Goal: Find specific page/section: Find specific page/section

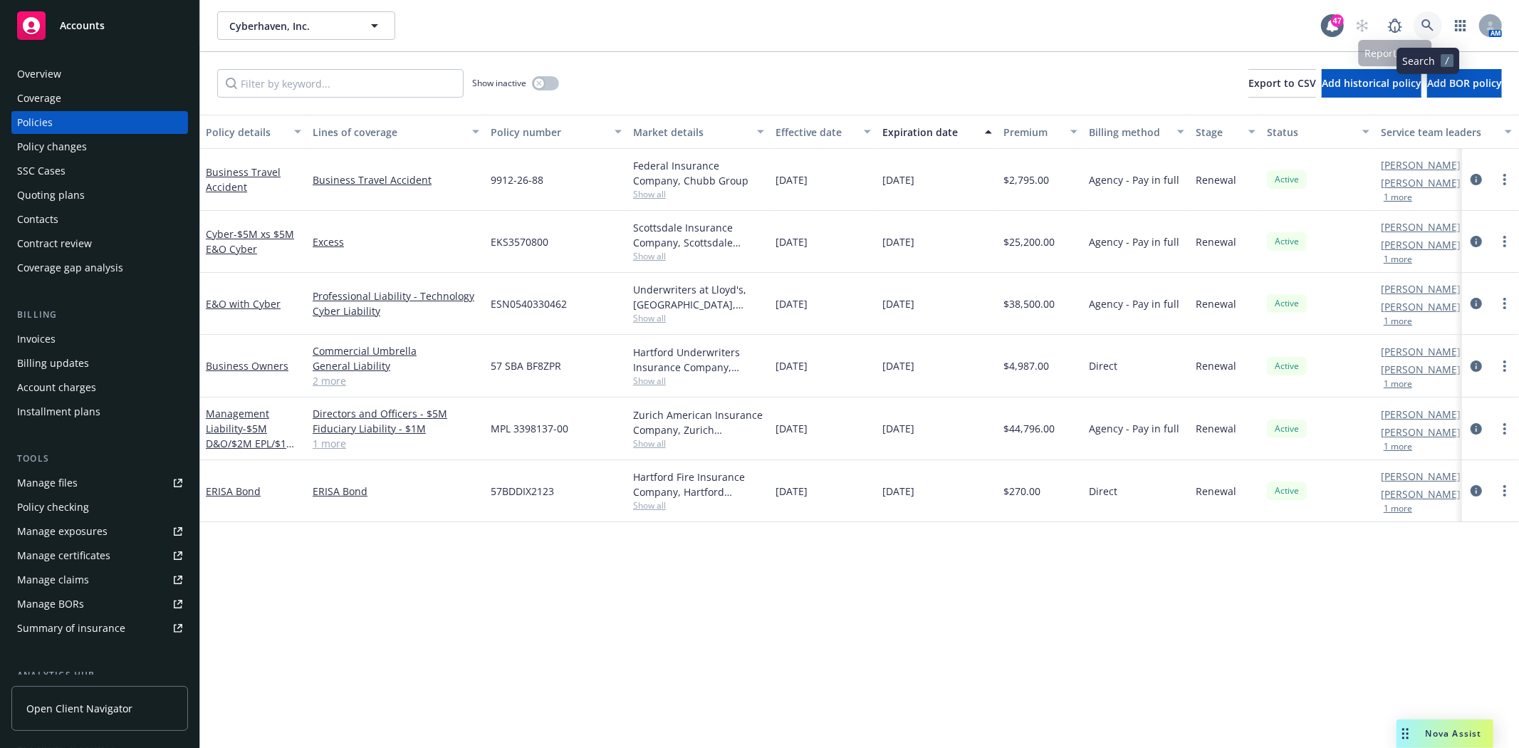
click at [1419, 28] on link at bounding box center [1427, 25] width 28 height 28
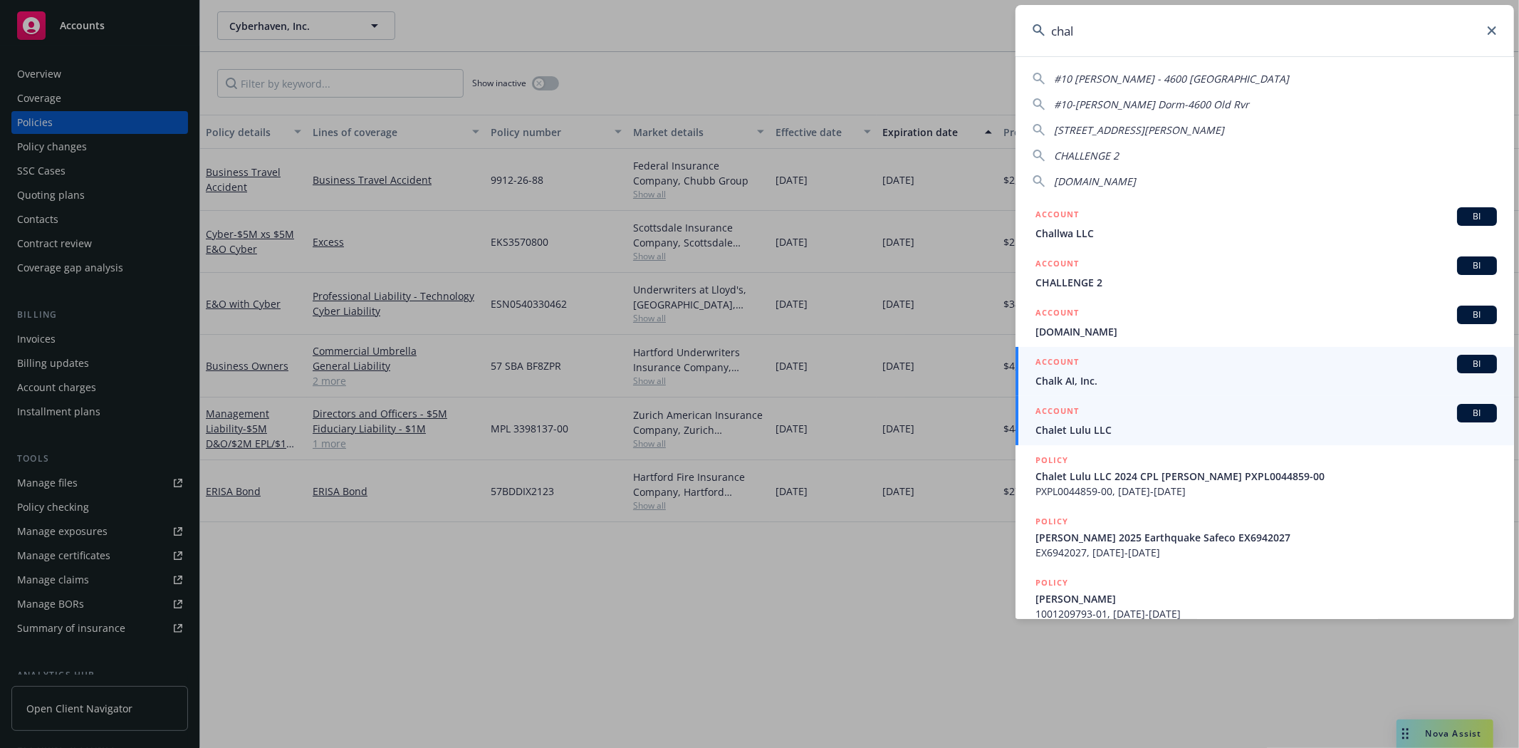
type input "chal"
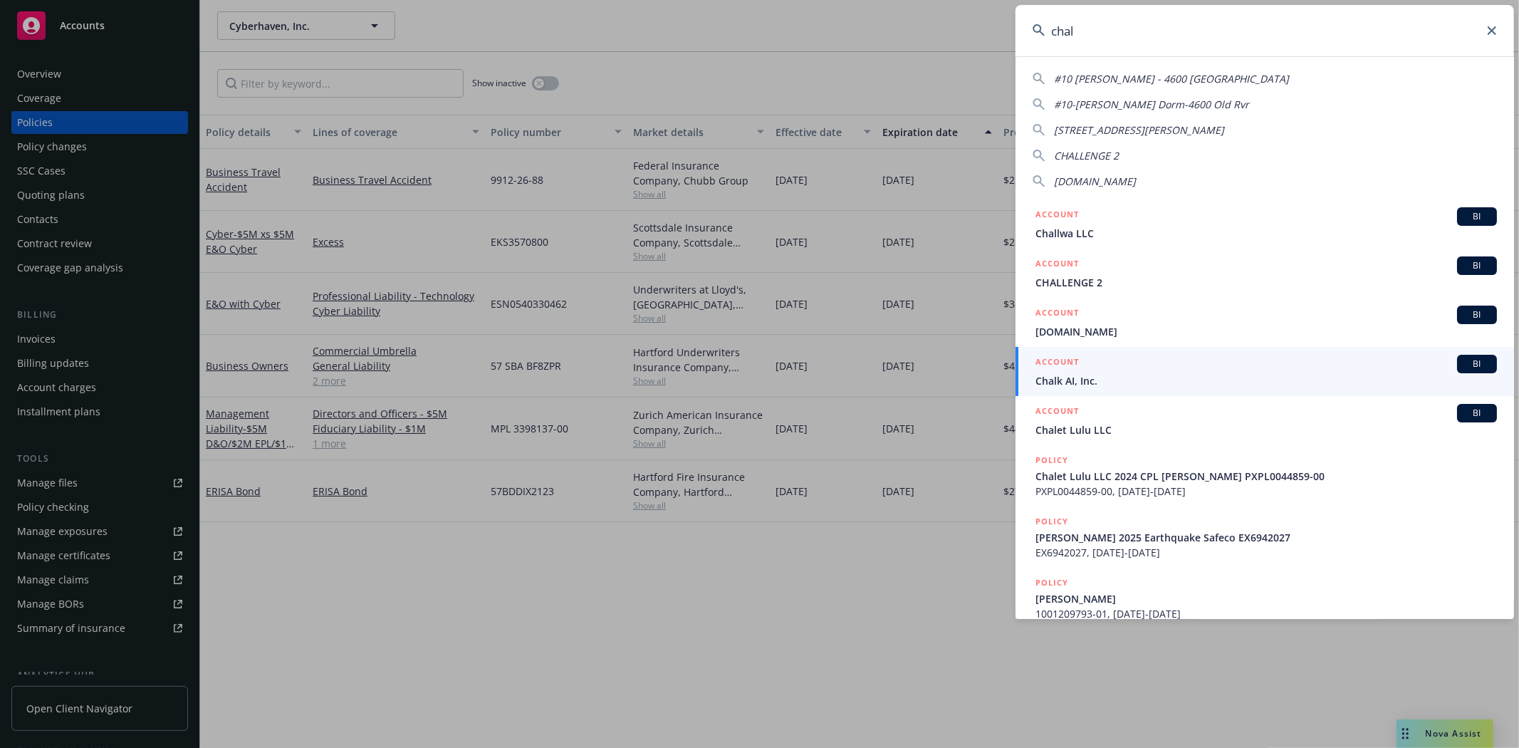
click at [1121, 373] on span "Chalk AI, Inc." at bounding box center [1265, 380] width 461 height 15
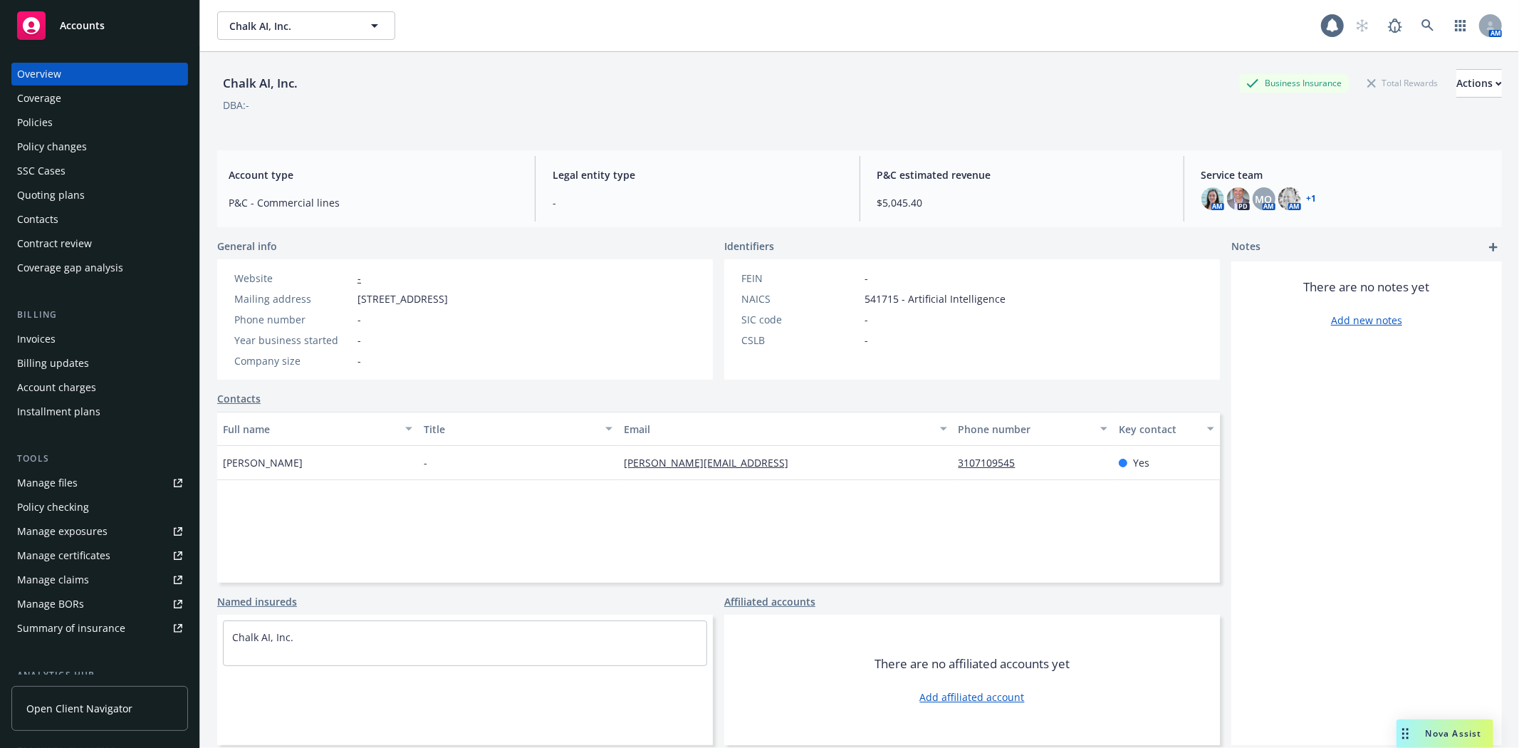
click at [74, 135] on div "Policy changes" at bounding box center [52, 146] width 70 height 23
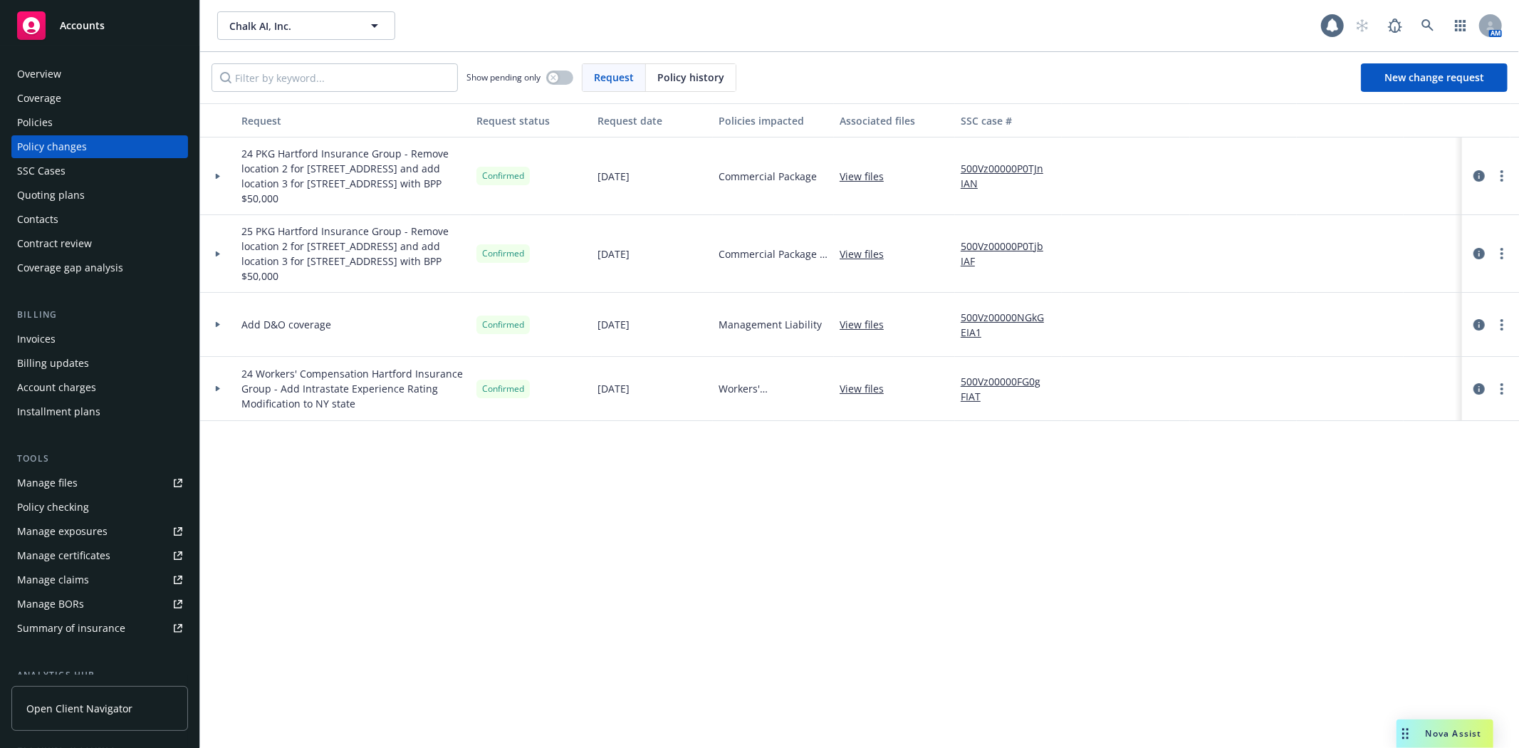
click at [62, 126] on div "Policies" at bounding box center [99, 122] width 165 height 23
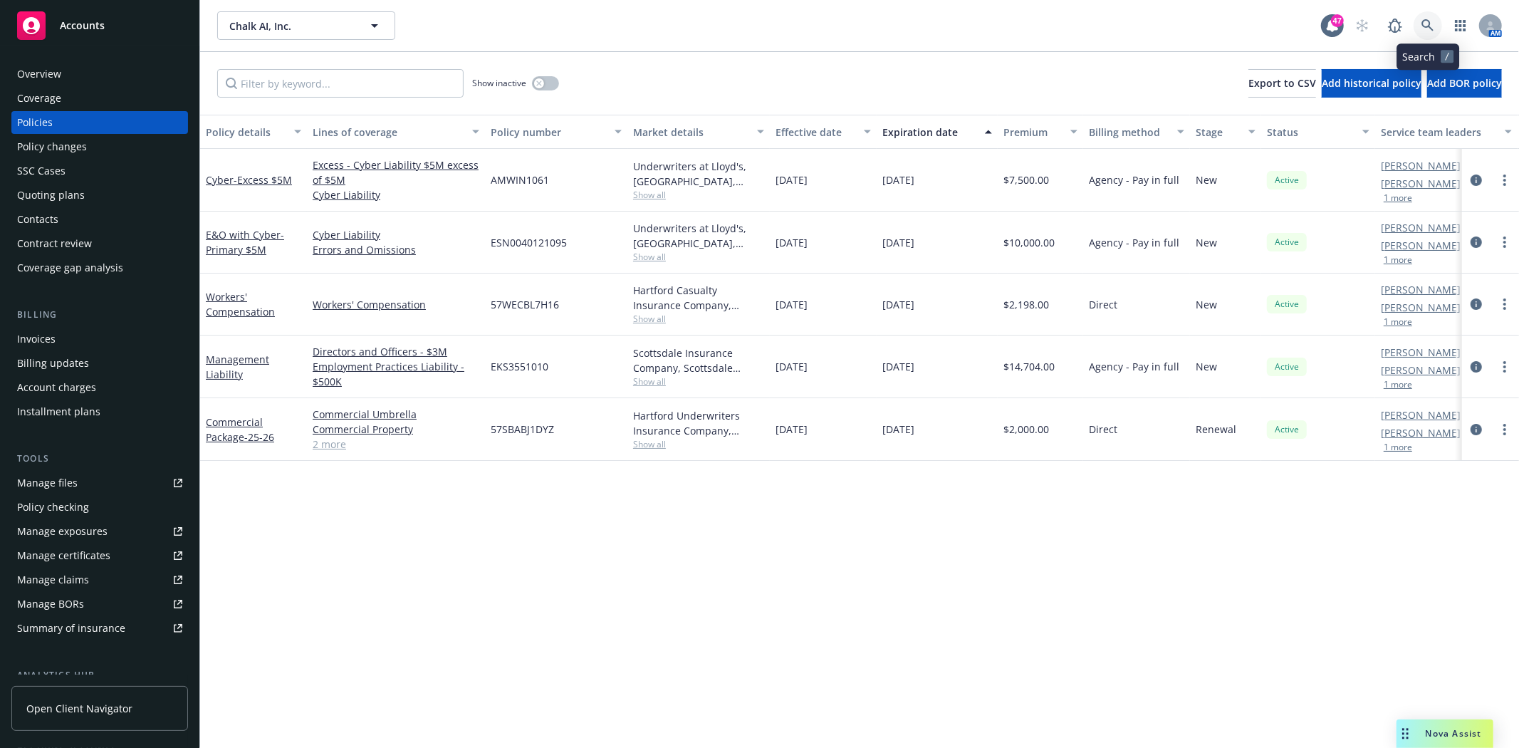
click at [1429, 30] on icon at bounding box center [1427, 25] width 13 height 13
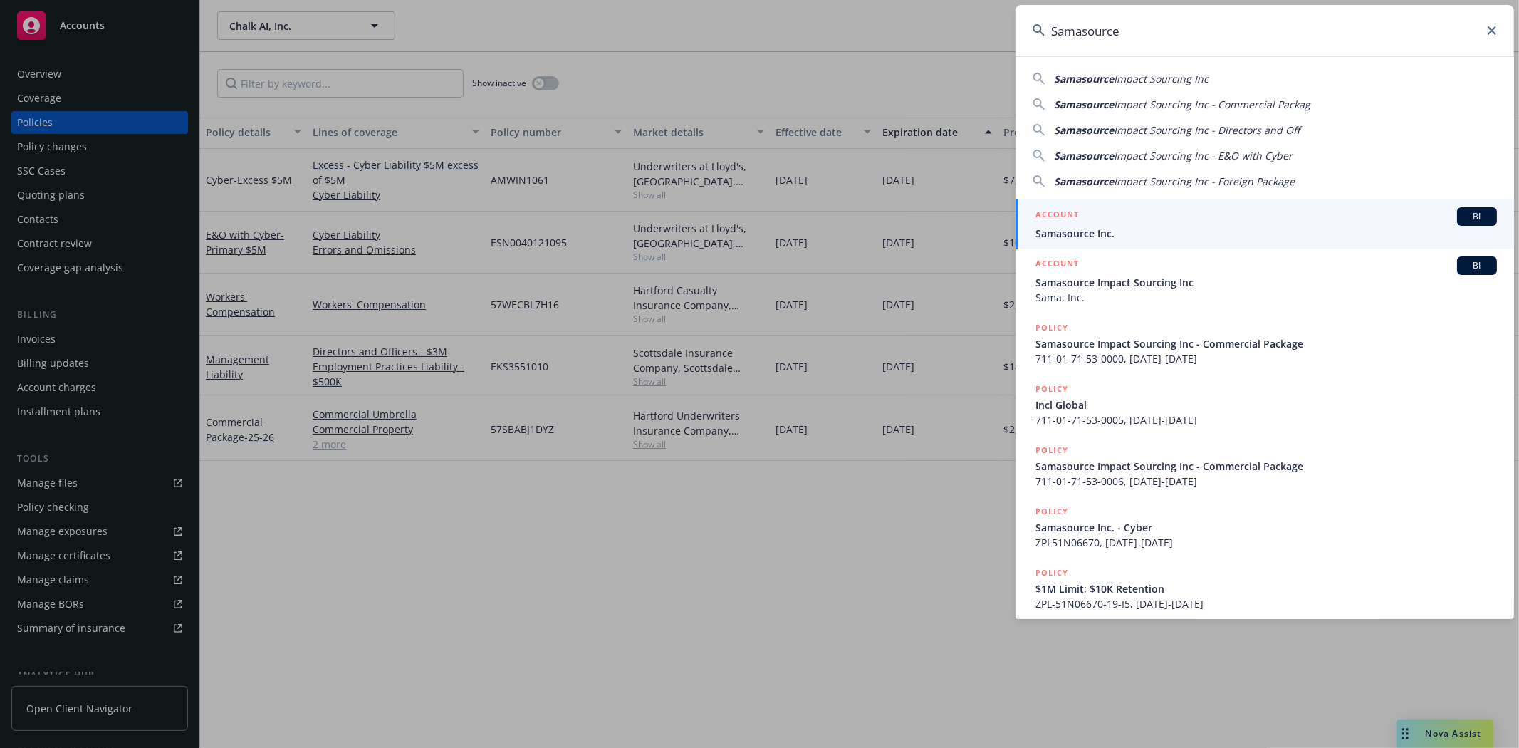
type input "Samasource"
click at [1076, 219] on h5 "ACCOUNT" at bounding box center [1056, 215] width 43 height 17
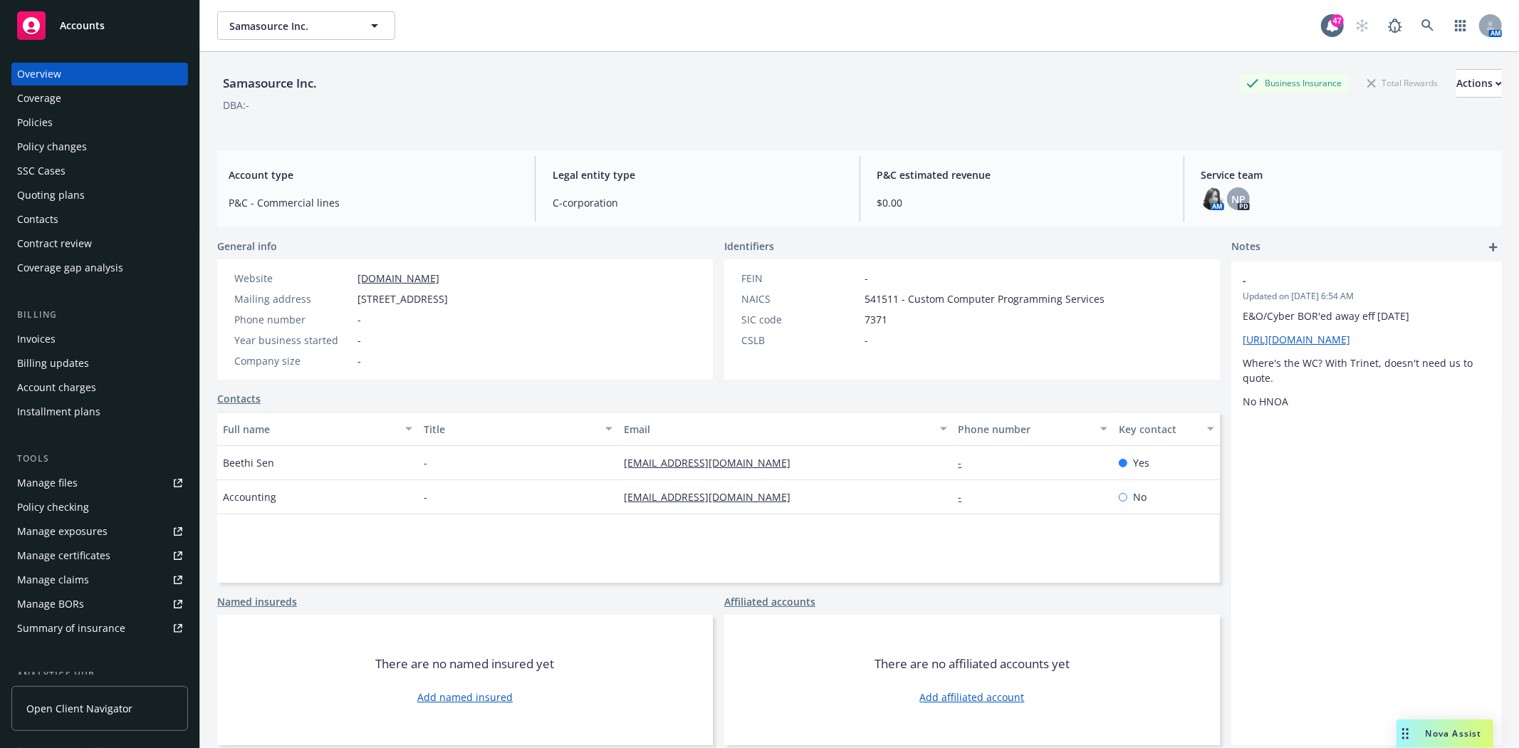
click at [48, 202] on div "Quoting plans" at bounding box center [51, 195] width 68 height 23
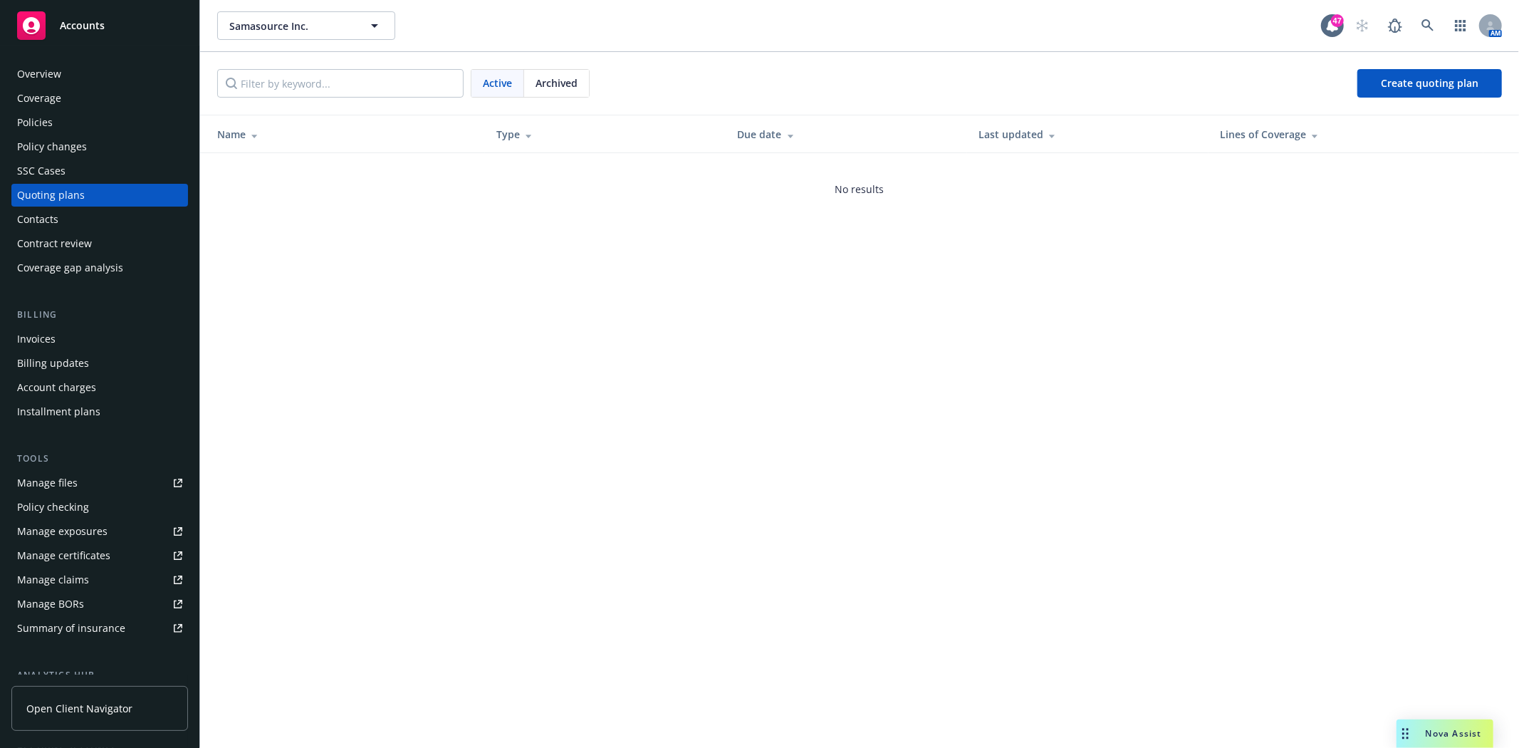
click at [37, 116] on div "Policies" at bounding box center [35, 122] width 36 height 23
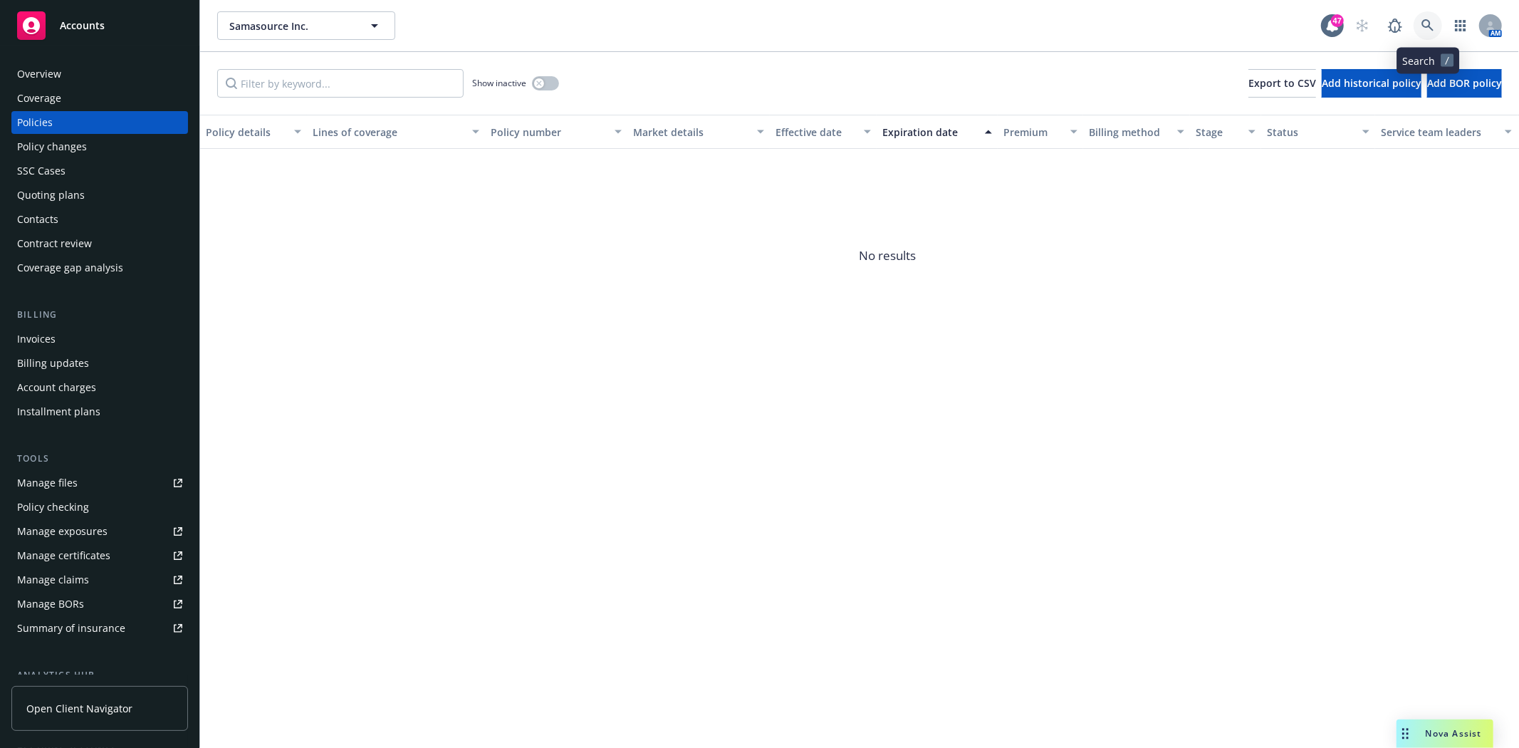
click at [1429, 24] on icon at bounding box center [1427, 25] width 12 height 12
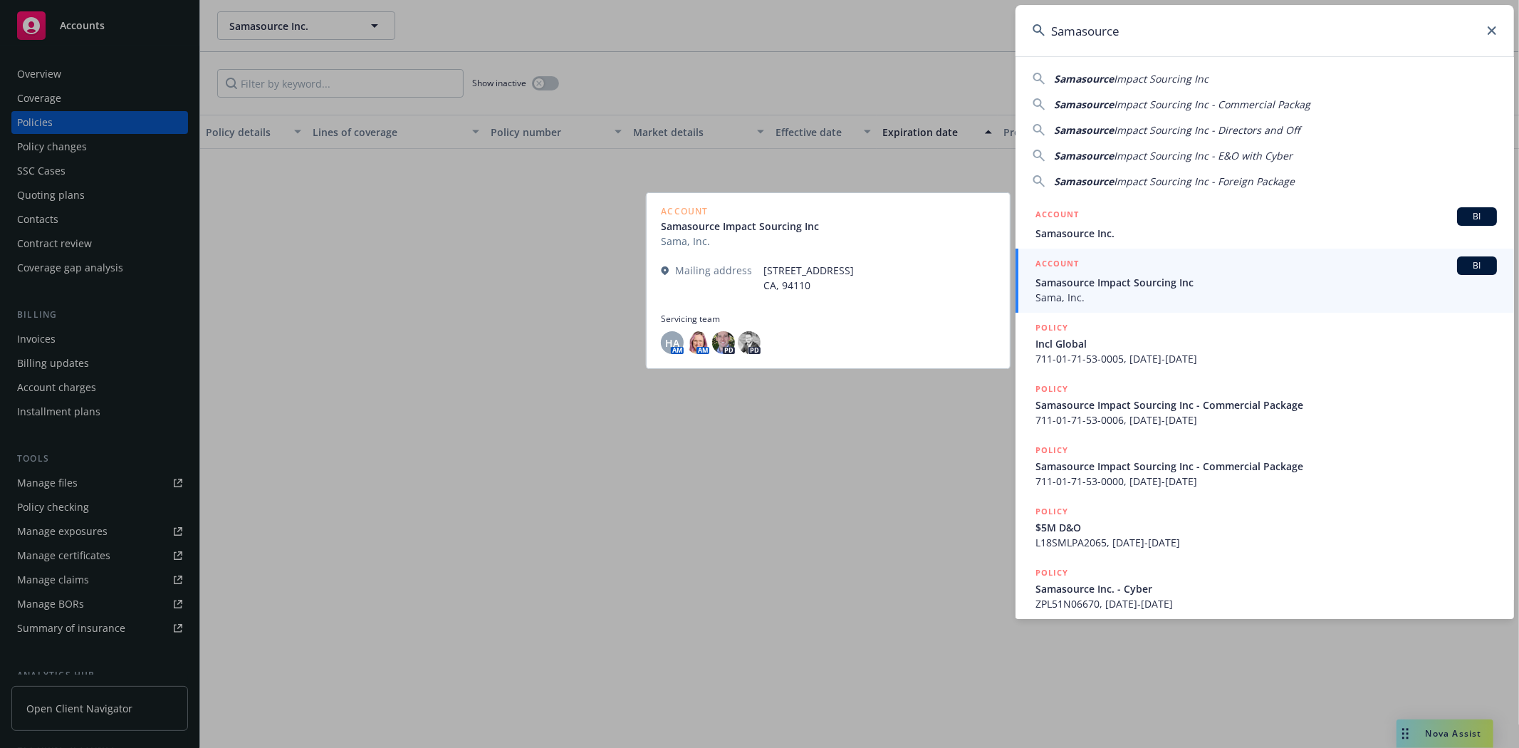
type input "Samasource"
click at [1109, 287] on span "Samasource Impact Sourcing Inc" at bounding box center [1265, 282] width 461 height 15
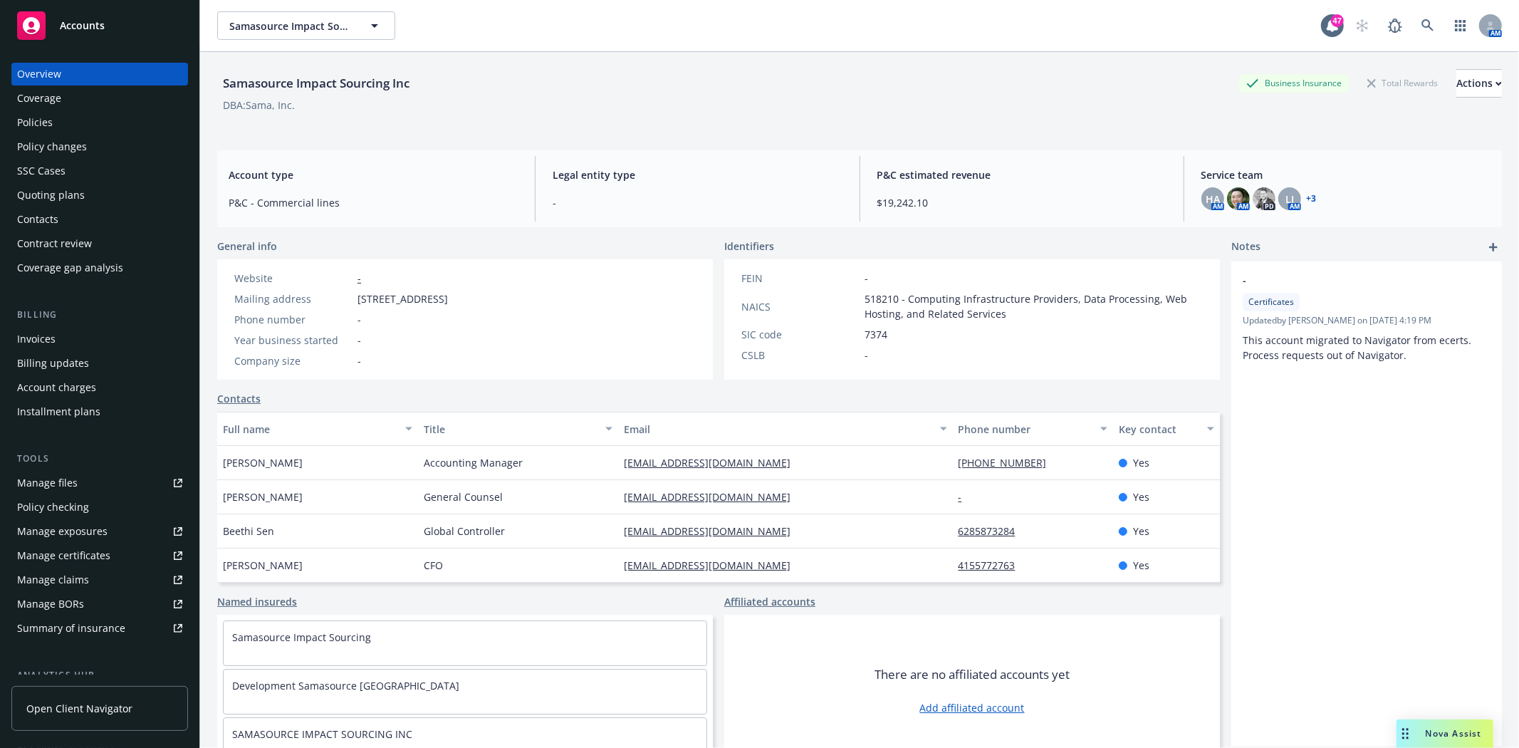
click at [79, 200] on div "Quoting plans" at bounding box center [51, 195] width 68 height 23
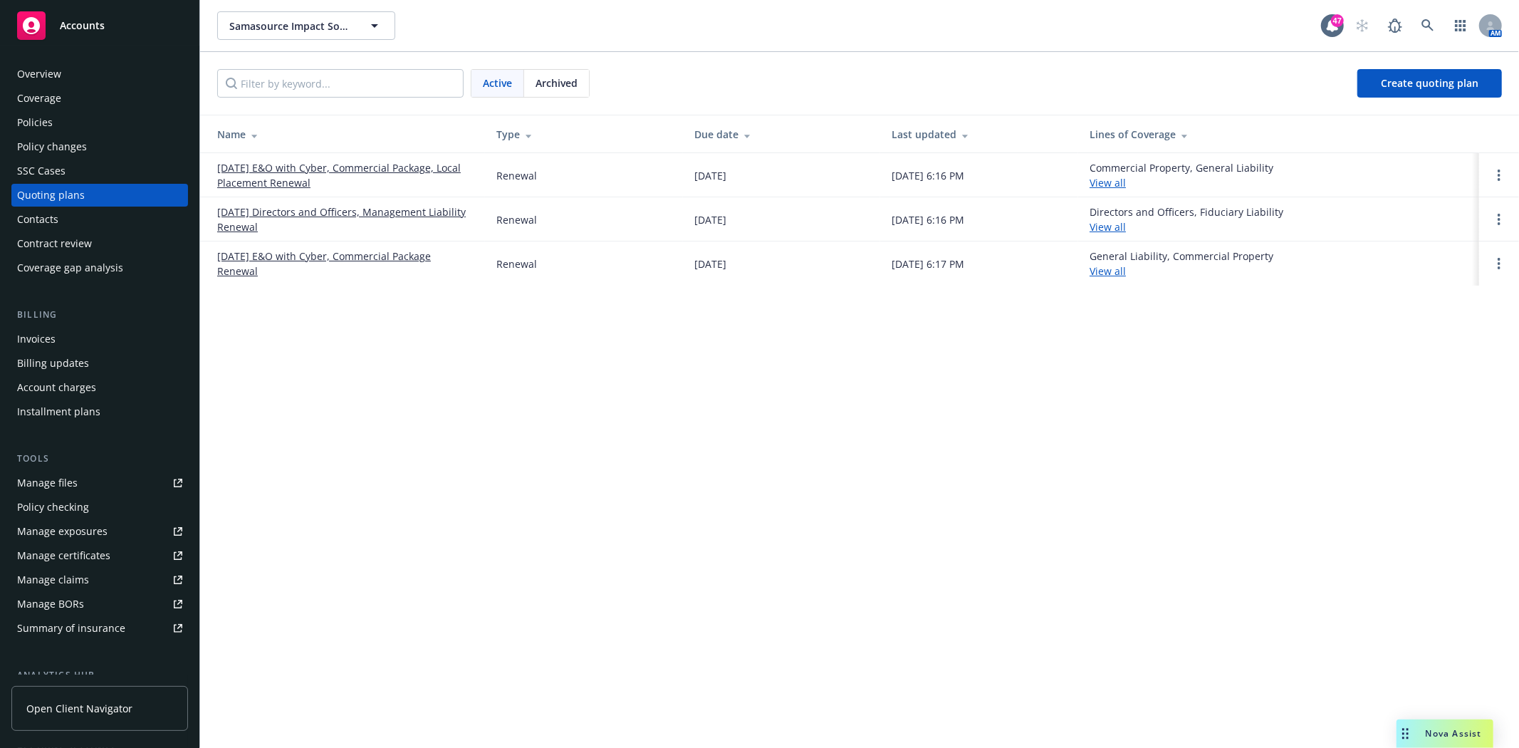
click at [279, 210] on link "[DATE] Directors and Officers, Management Liability Renewal" at bounding box center [345, 219] width 256 height 30
